Goal: Information Seeking & Learning: Find specific fact

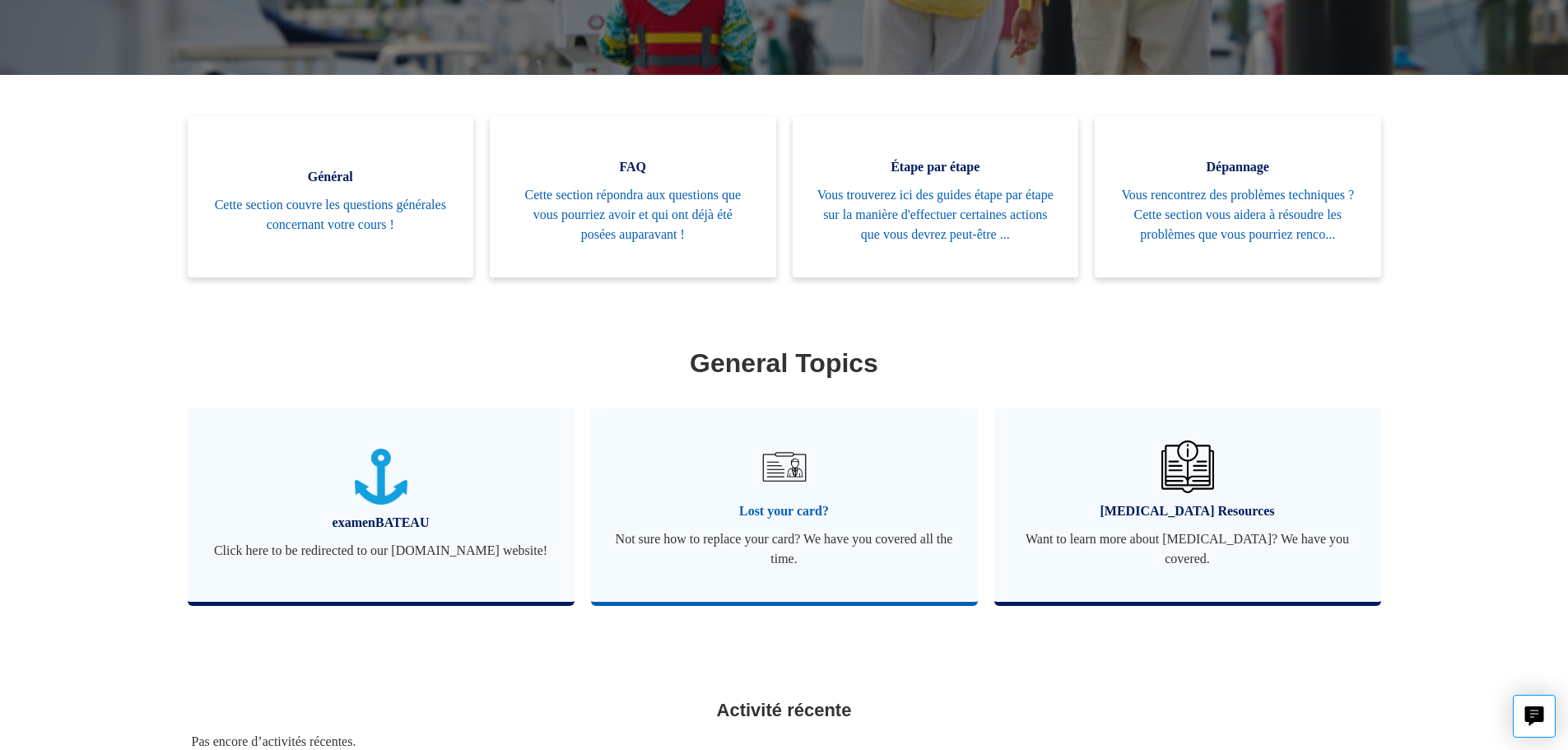
scroll to position [366, 0]
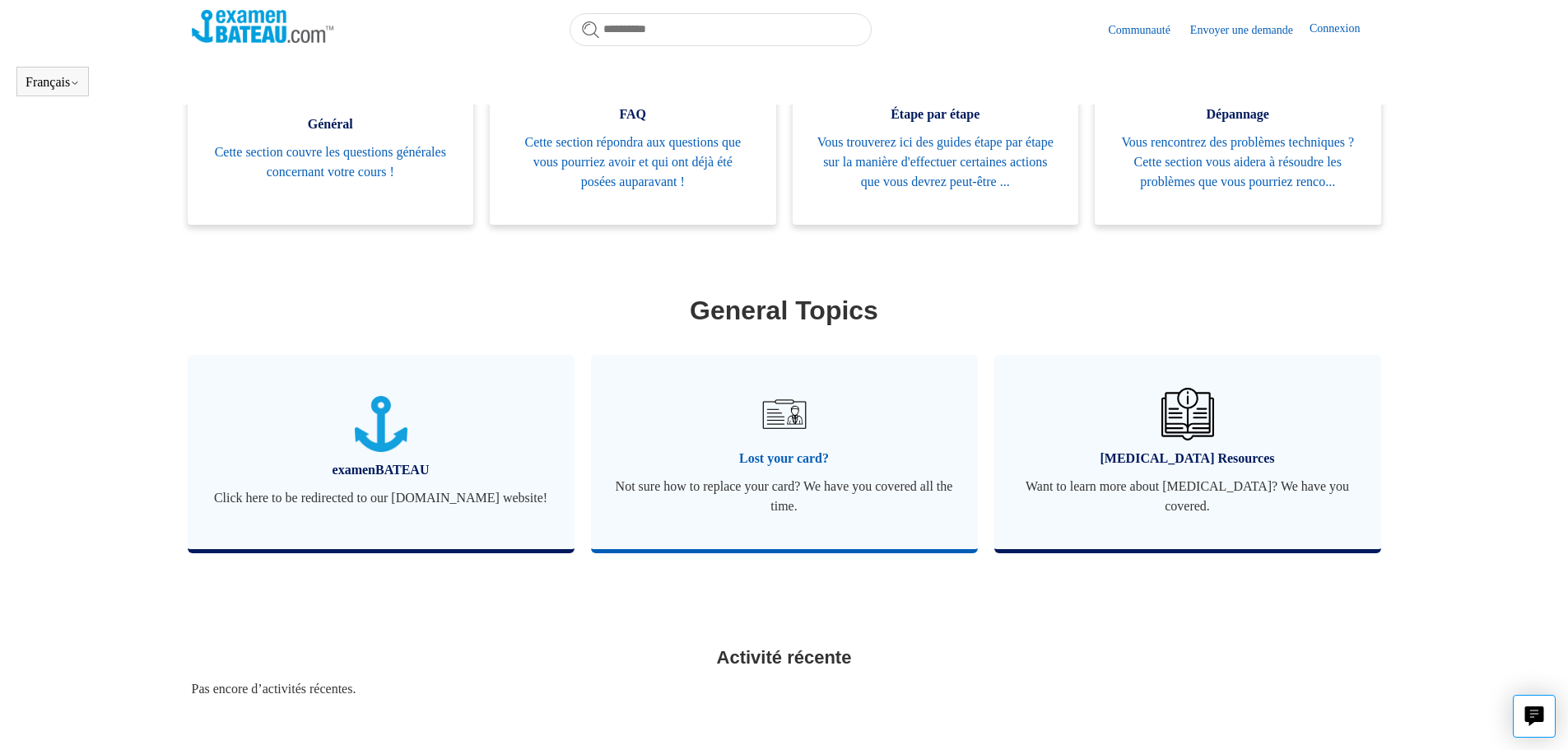
click at [770, 467] on link "Lost your card? Not sure how to replace your card? We have you covered all the …" at bounding box center [784, 451] width 386 height 194
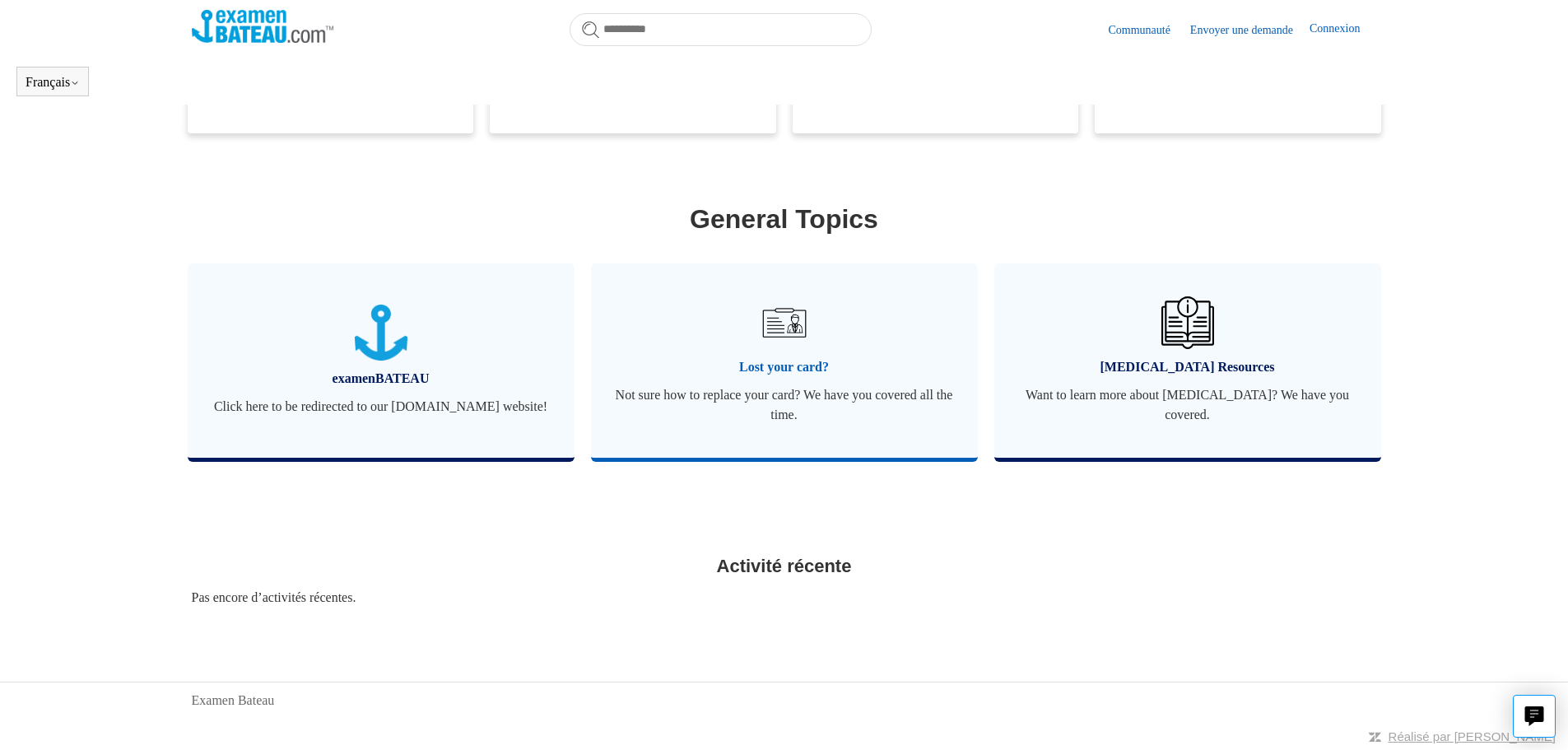
scroll to position [481, 0]
click at [794, 376] on link "Lost your card? Not sure how to replace your card? We have you covered all the …" at bounding box center [784, 360] width 386 height 194
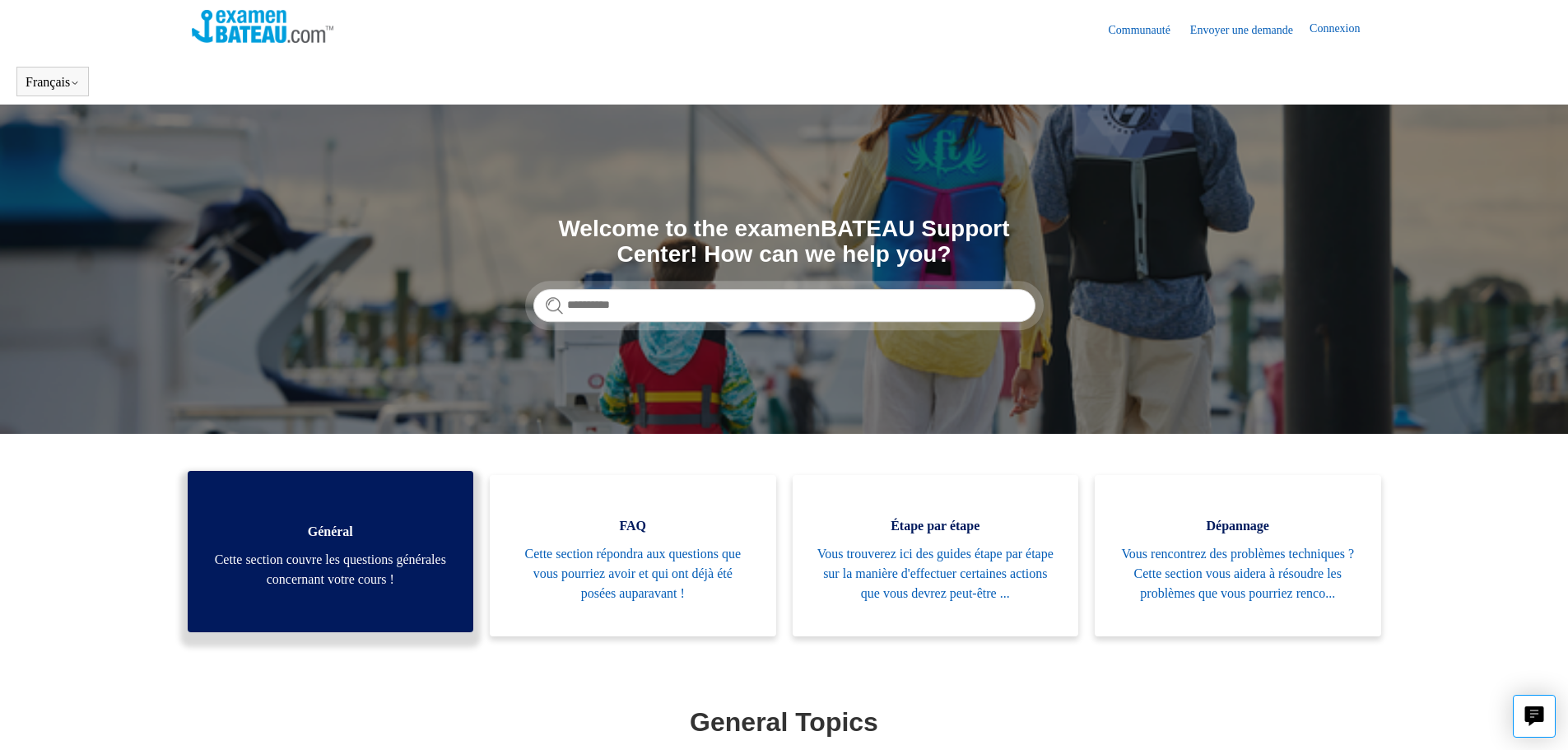
click at [349, 583] on span "Cette section couvre les questions générales concernant votre cours !" at bounding box center [331, 570] width 237 height 40
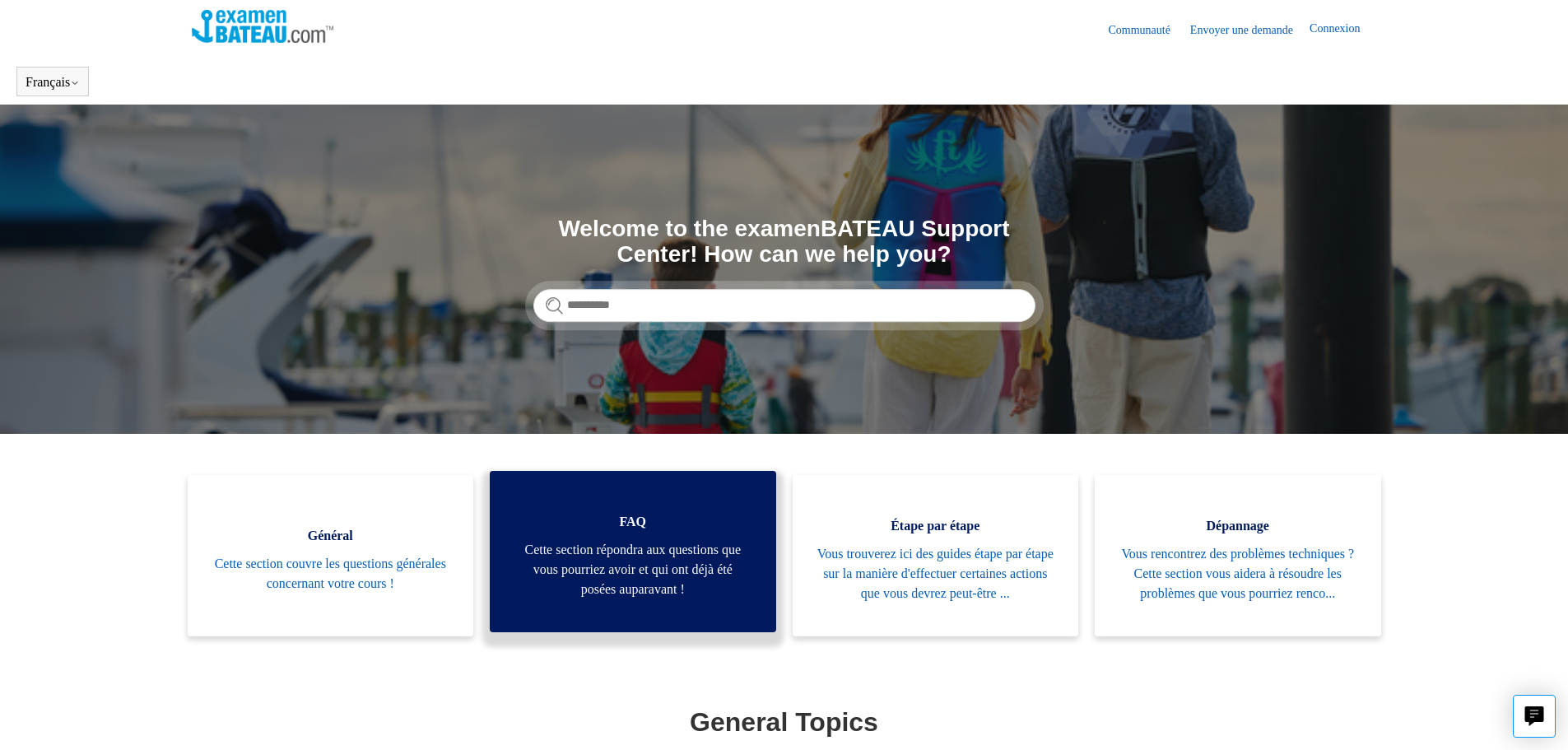
click at [655, 574] on span "Cette section répondra aux questions que vous pourriez avoir et qui ont déjà ét…" at bounding box center [633, 570] width 237 height 60
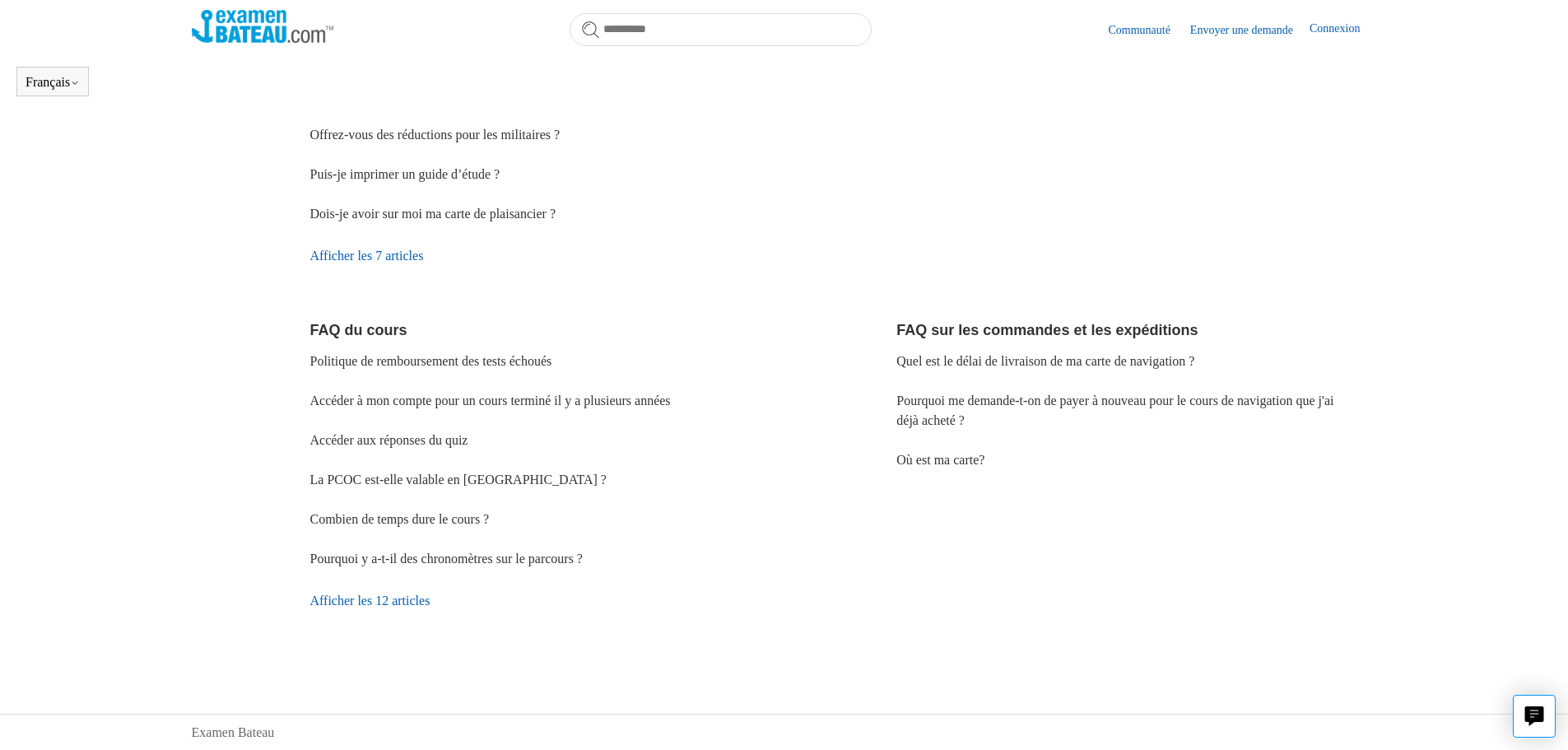
scroll to position [366, 0]
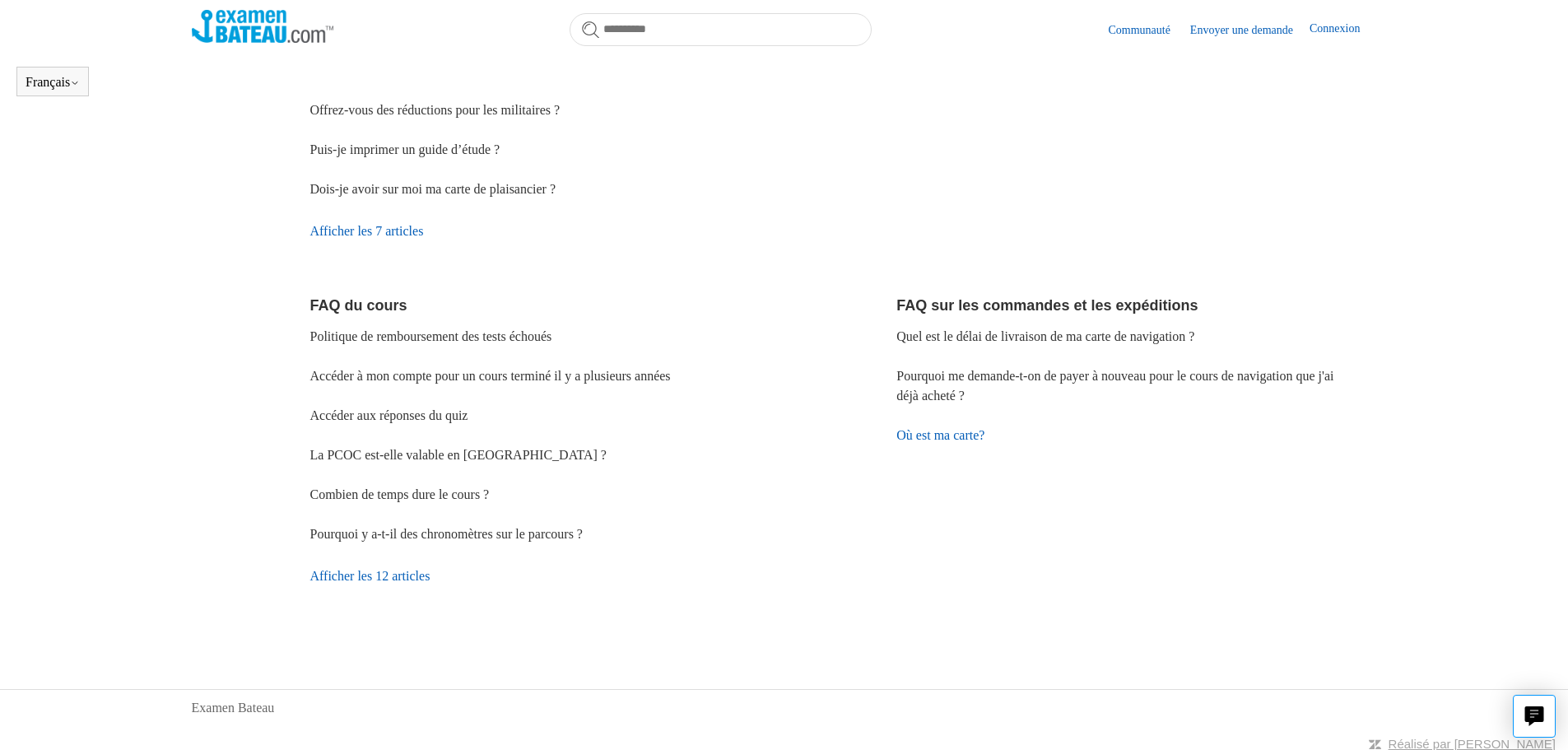
click at [918, 439] on link "Où est ma carte?" at bounding box center [940, 435] width 88 height 14
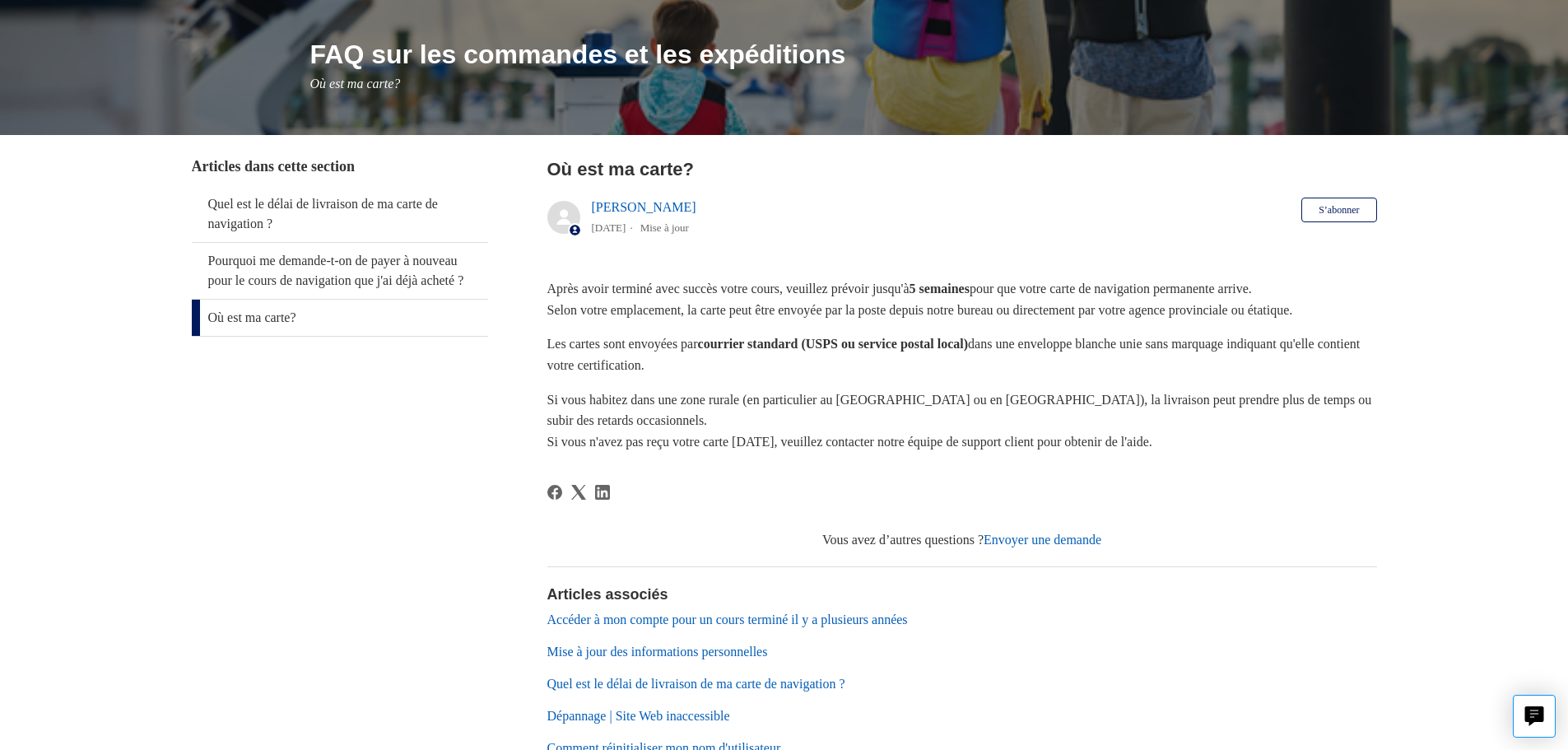
scroll to position [171, 0]
